Goal: Check status: Check status

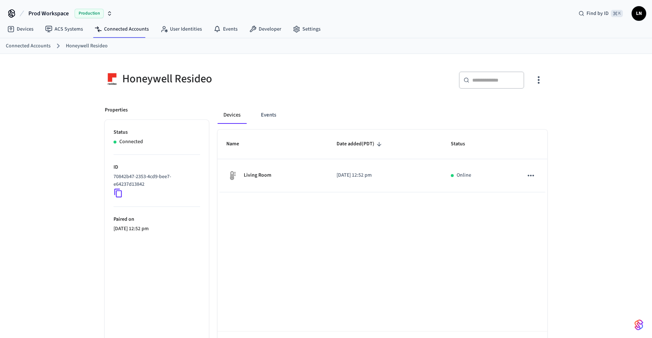
click at [39, 46] on link "Connected Accounts" at bounding box center [28, 46] width 45 height 8
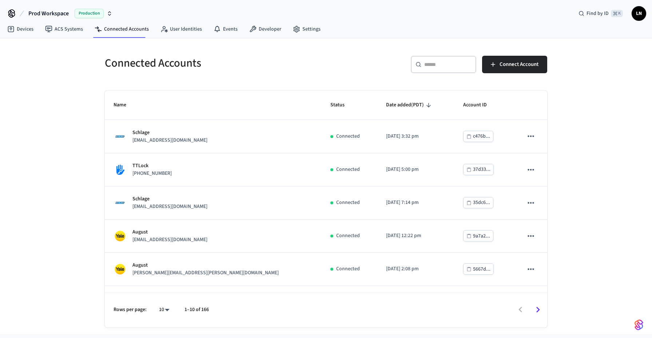
click at [432, 66] on input "text" at bounding box center [447, 64] width 47 height 7
paste input "**********"
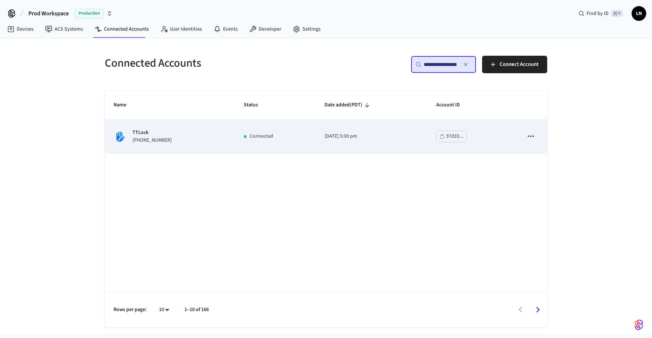
type input "**********"
click at [211, 136] on div "TTLock [PHONE_NUMBER]" at bounding box center [170, 136] width 113 height 15
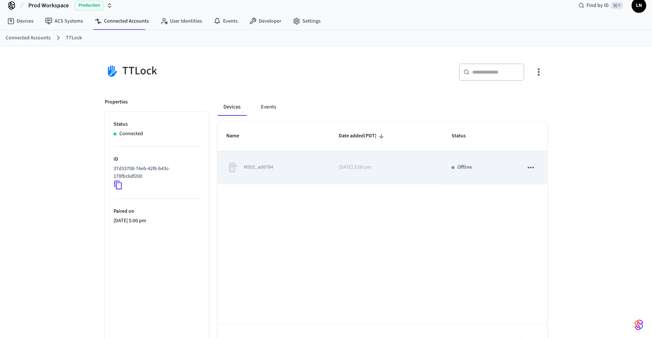
scroll to position [7, 0]
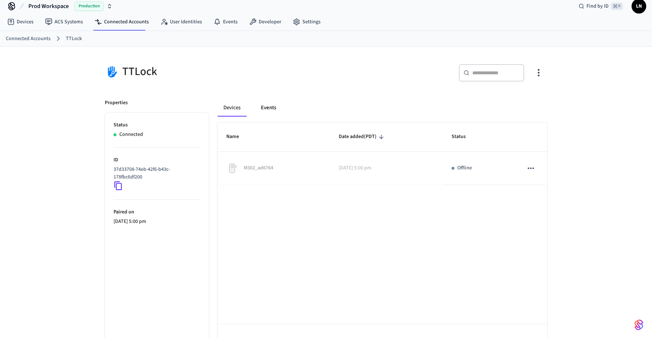
click at [277, 107] on button "Events" at bounding box center [268, 107] width 27 height 17
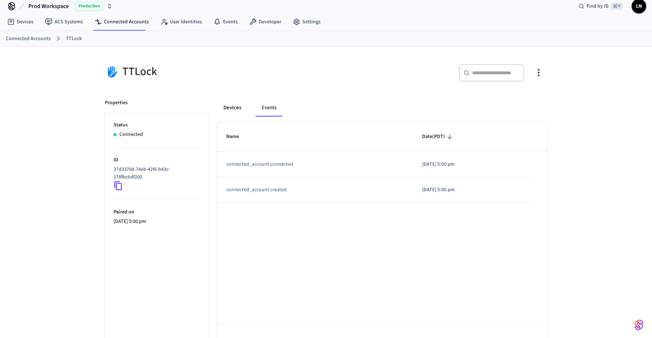
click at [224, 107] on button "Devices" at bounding box center [232, 107] width 29 height 17
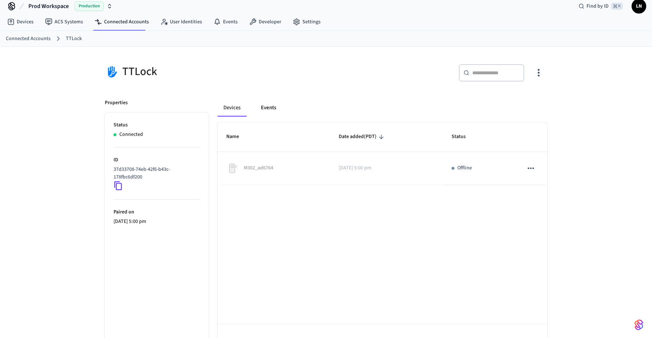
click at [273, 110] on button "Events" at bounding box center [268, 107] width 27 height 17
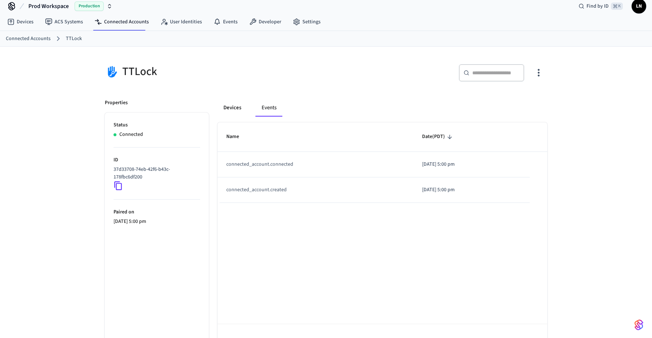
click at [239, 107] on button "Devices" at bounding box center [232, 107] width 29 height 17
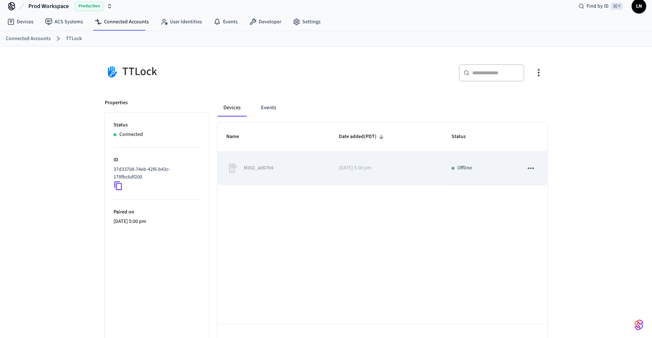
click at [530, 167] on icon "sticky table" at bounding box center [531, 167] width 6 height 1
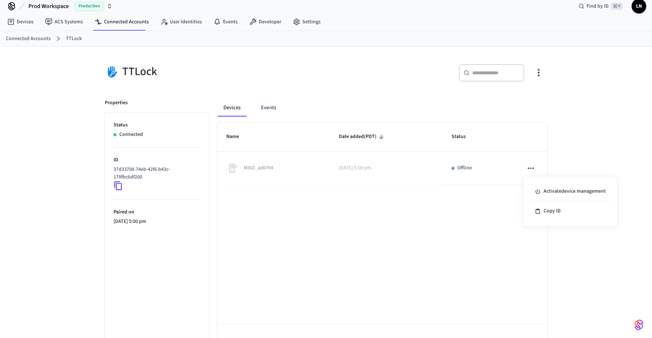
click at [403, 244] on div at bounding box center [326, 169] width 652 height 338
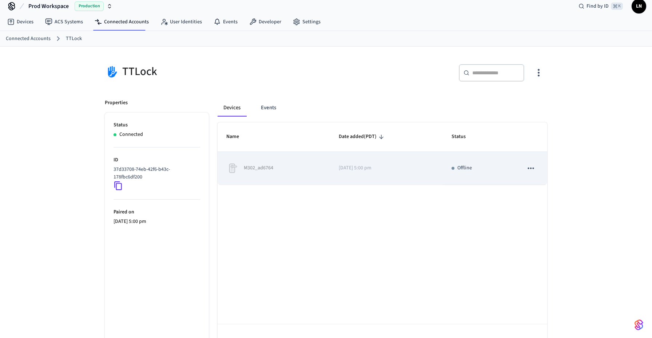
click at [256, 170] on p "M302_ad6764" at bounding box center [258, 168] width 29 height 8
click at [263, 166] on p "M302_ad6764" at bounding box center [258, 168] width 29 height 8
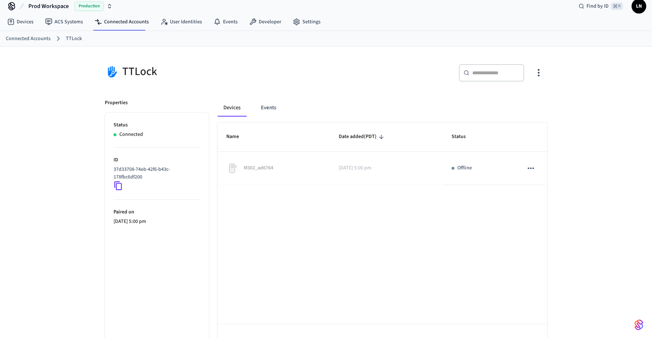
click at [269, 195] on div "Name Date added (PDT) Status M302_ad6764 [DATE] 5:00 pm Offline Rows per page: …" at bounding box center [383, 240] width 330 height 237
